Goal: Information Seeking & Learning: Stay updated

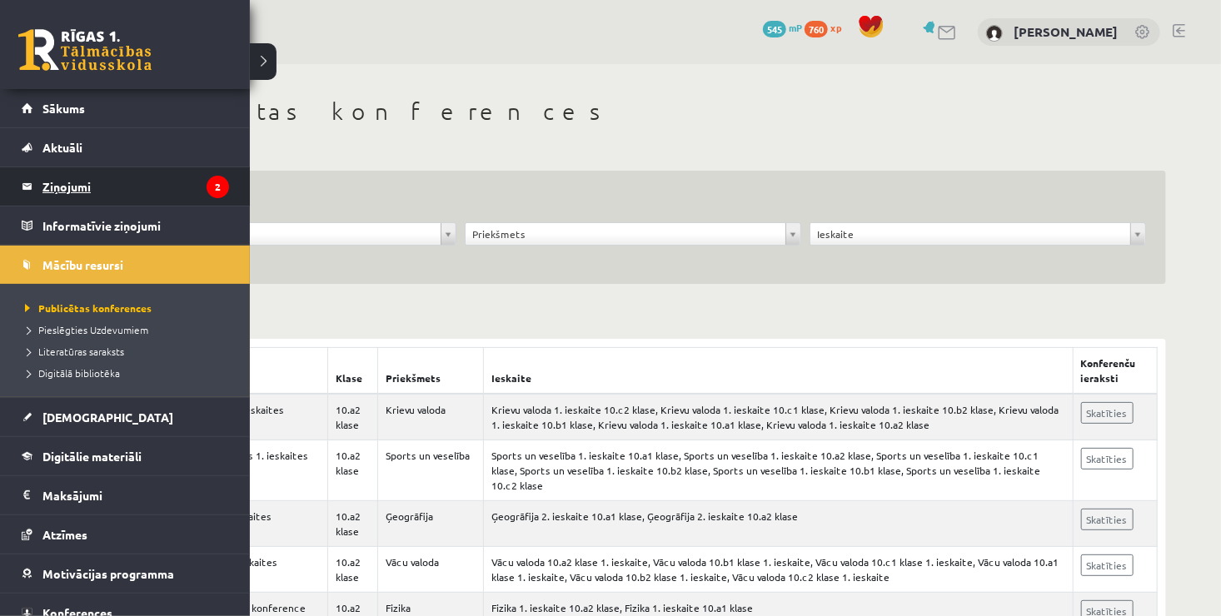
click at [99, 175] on legend "Ziņojumi 2" at bounding box center [135, 186] width 187 height 38
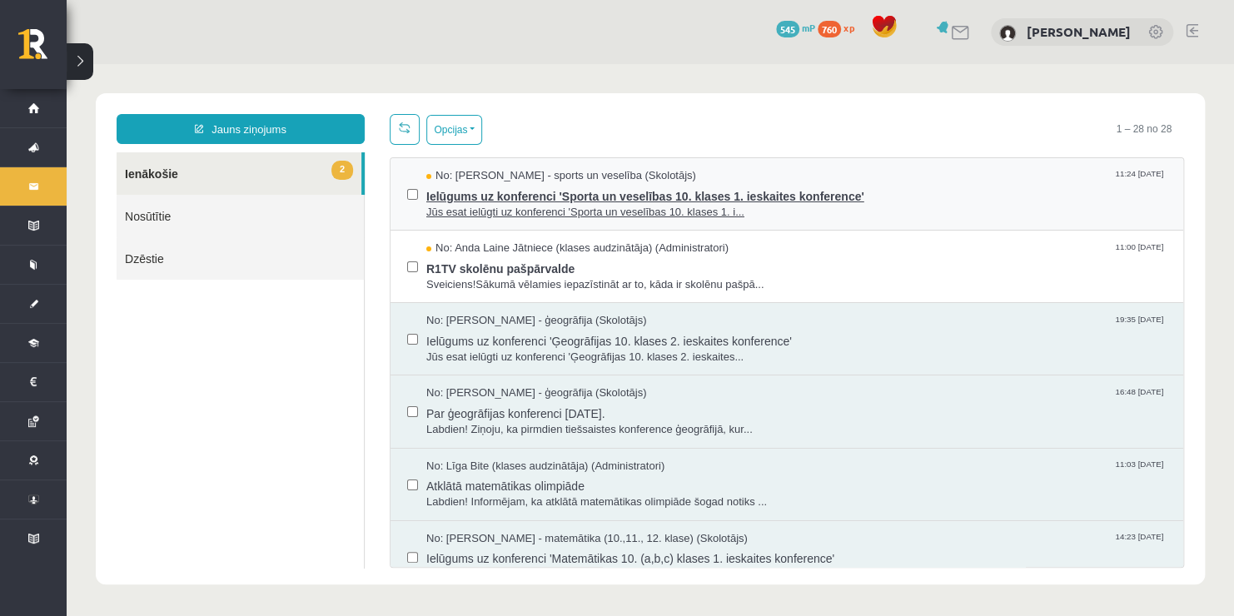
click at [568, 200] on span "Ielūgums uz konferenci 'Sporta un veselības 10. klases 1. ieskaites konference'" at bounding box center [796, 194] width 740 height 21
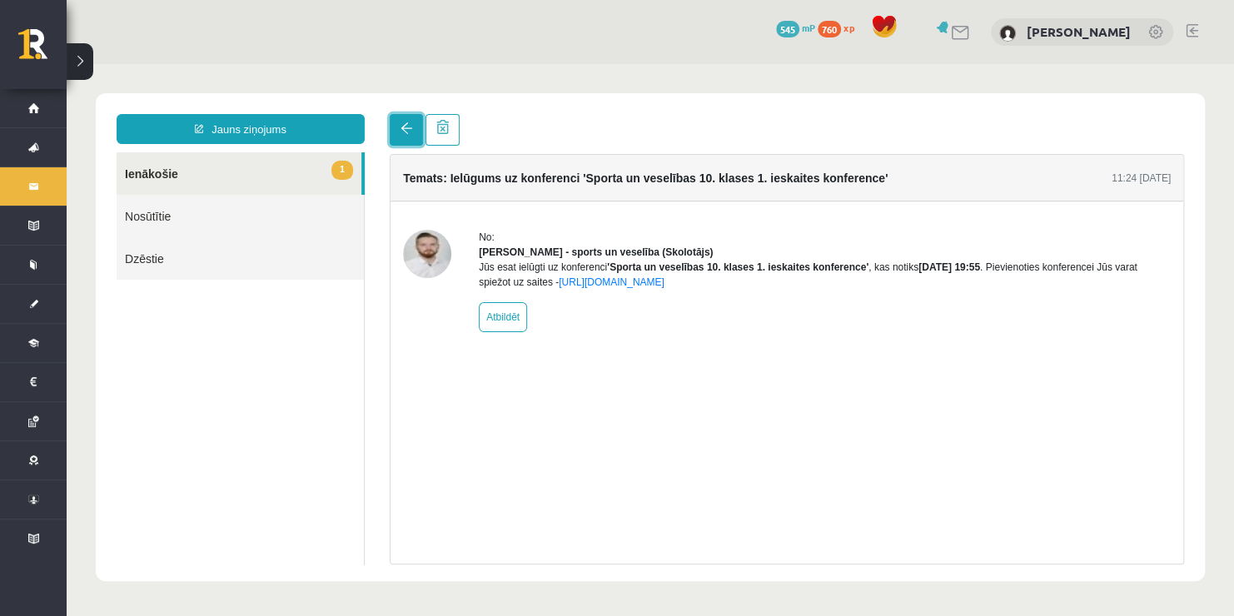
click at [403, 129] on span at bounding box center [406, 128] width 12 height 12
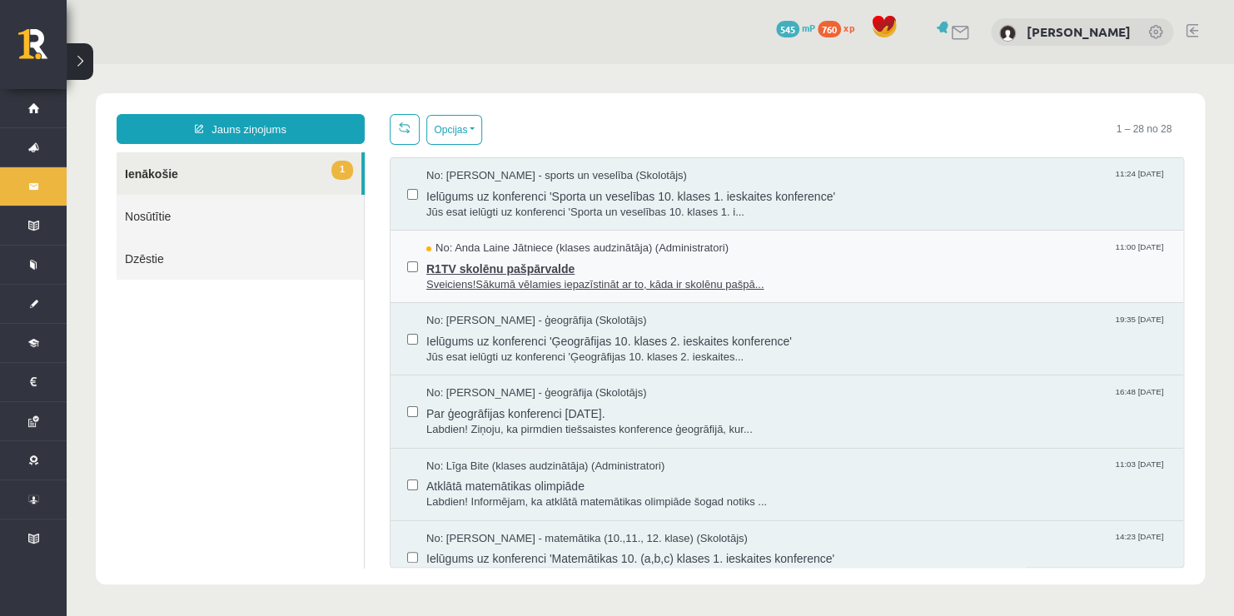
click at [430, 277] on span "Sveiciens!Sākumā vēlamies iepazīstināt ar to, kāda ir skolēnu pašpā..." at bounding box center [796, 285] width 740 height 16
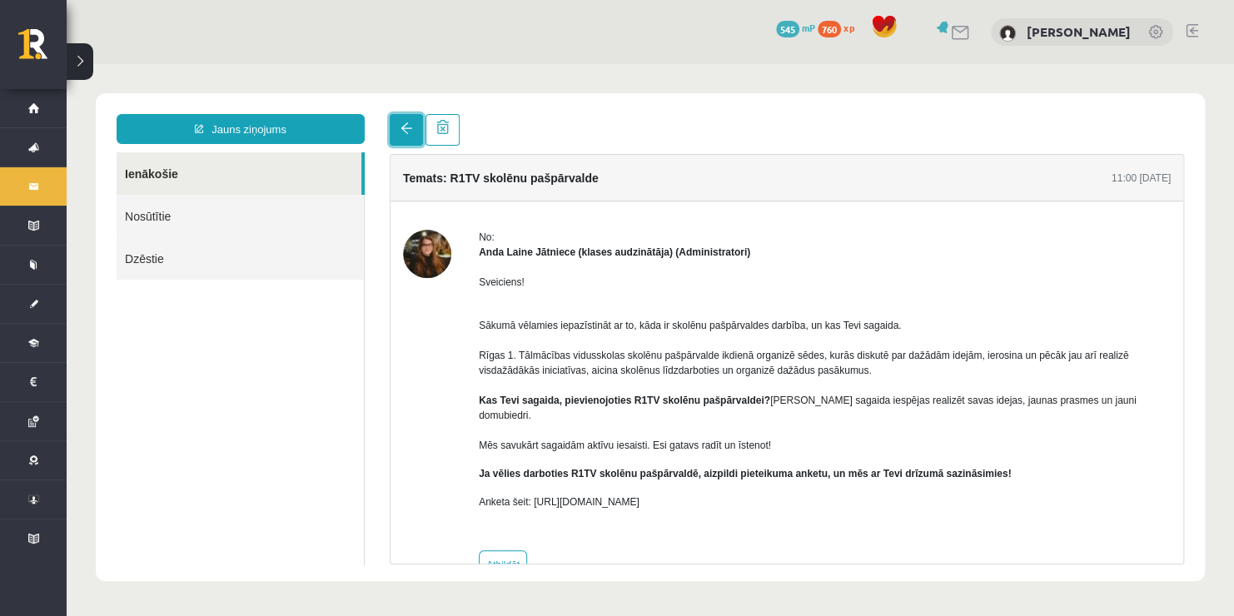
click at [404, 130] on span at bounding box center [406, 128] width 12 height 12
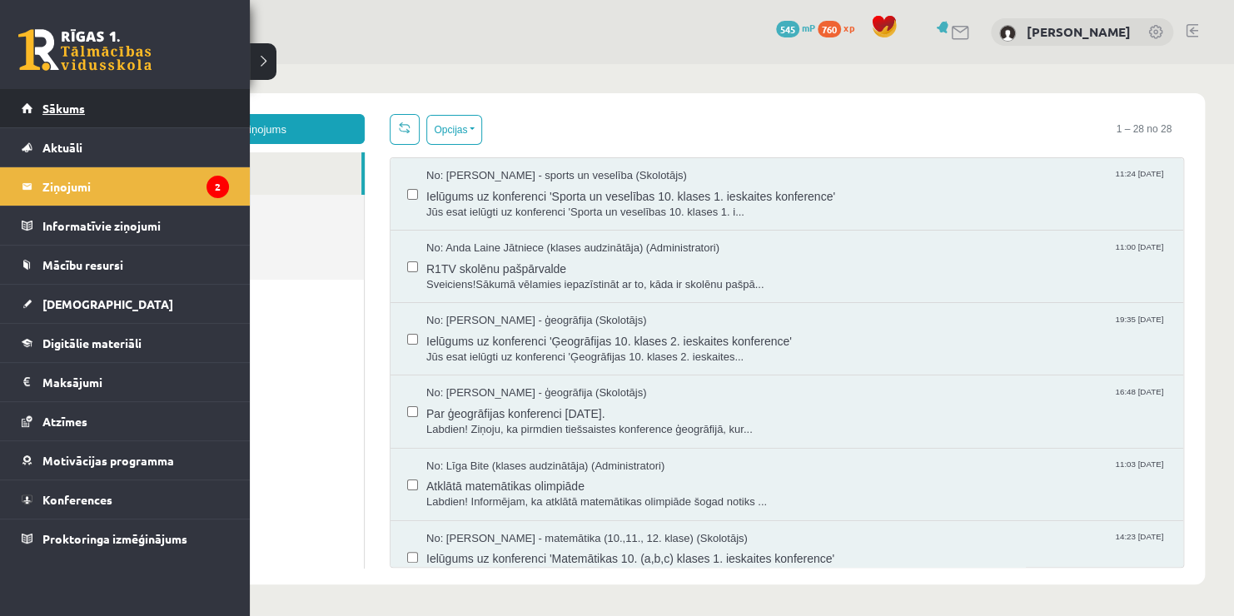
click at [128, 109] on link "Sākums" at bounding box center [125, 108] width 207 height 38
